Goal: Task Accomplishment & Management: Use online tool/utility

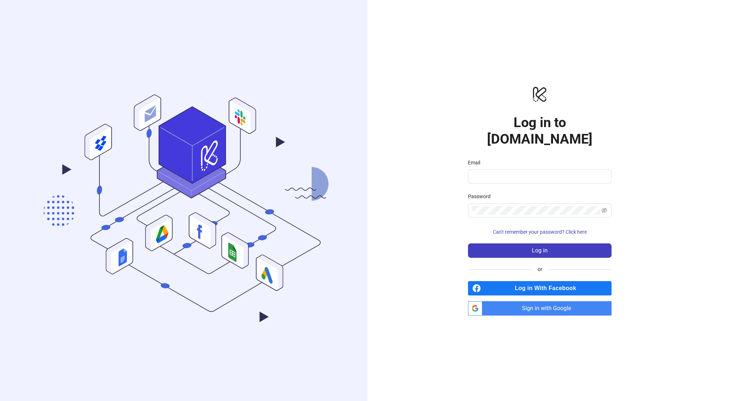
type input "**********"
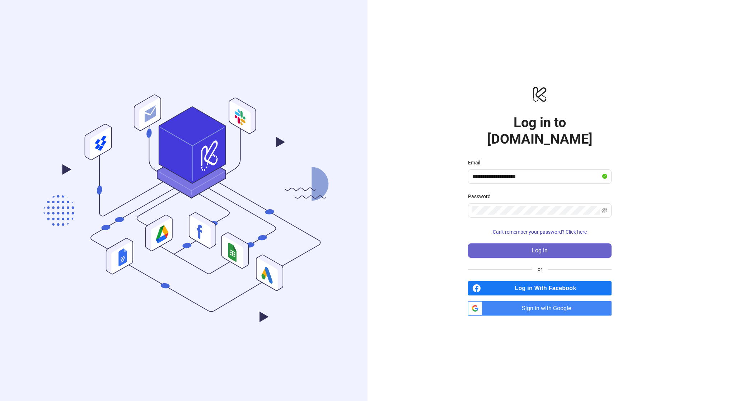
click at [498, 243] on button "Log in" at bounding box center [539, 250] width 143 height 14
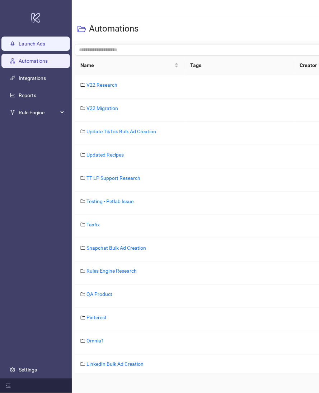
click at [27, 44] on link "Launch Ads" at bounding box center [32, 44] width 27 height 6
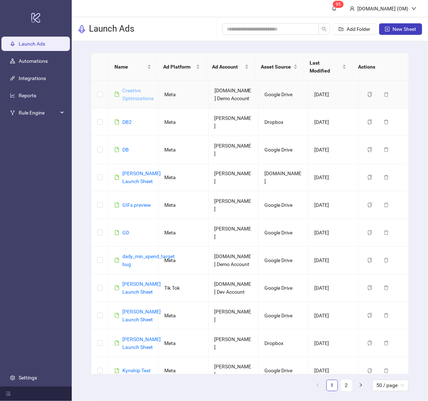
click at [142, 90] on link "Creative Optimizations" at bounding box center [137, 95] width 31 height 14
click at [138, 90] on link "Creative Optimizations" at bounding box center [137, 95] width 31 height 14
click at [131, 86] on div "Creative Optimizations" at bounding box center [137, 94] width 31 height 16
click at [134, 95] on td "Creative Optimizations" at bounding box center [134, 95] width 50 height 28
click at [135, 95] on td "Creative Optimizations" at bounding box center [134, 95] width 50 height 28
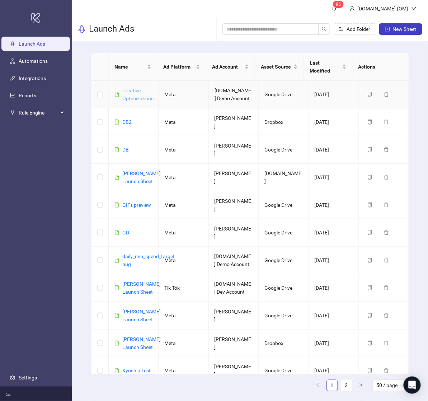
click at [141, 93] on link "Creative Optimizations" at bounding box center [137, 95] width 31 height 14
click at [137, 91] on link "Creative Optimizations" at bounding box center [137, 95] width 31 height 14
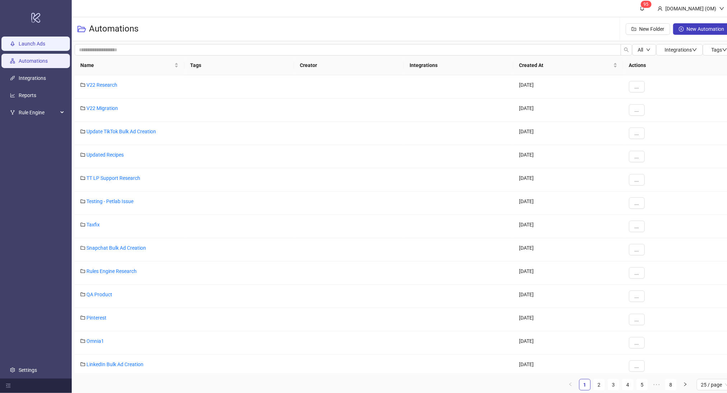
click at [33, 41] on link "Launch Ads" at bounding box center [32, 44] width 27 height 6
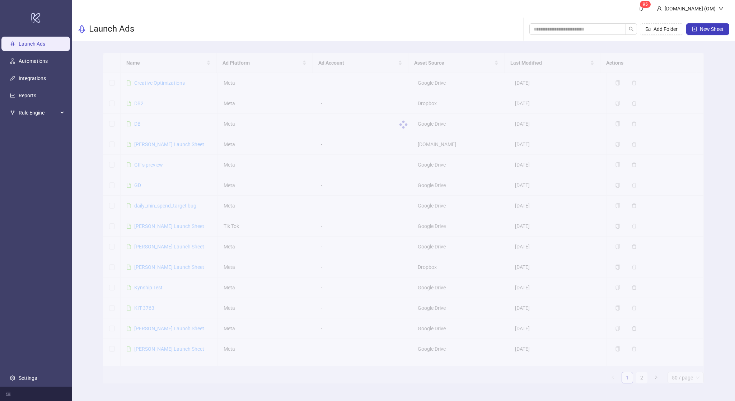
click at [338, 83] on div at bounding box center [403, 124] width 600 height 143
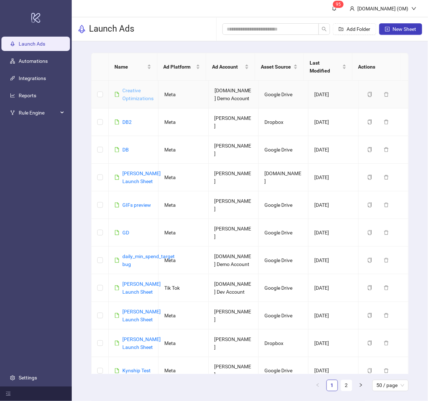
click at [150, 91] on link "Creative Optimizations" at bounding box center [137, 95] width 31 height 14
